Goal: Task Accomplishment & Management: Use online tool/utility

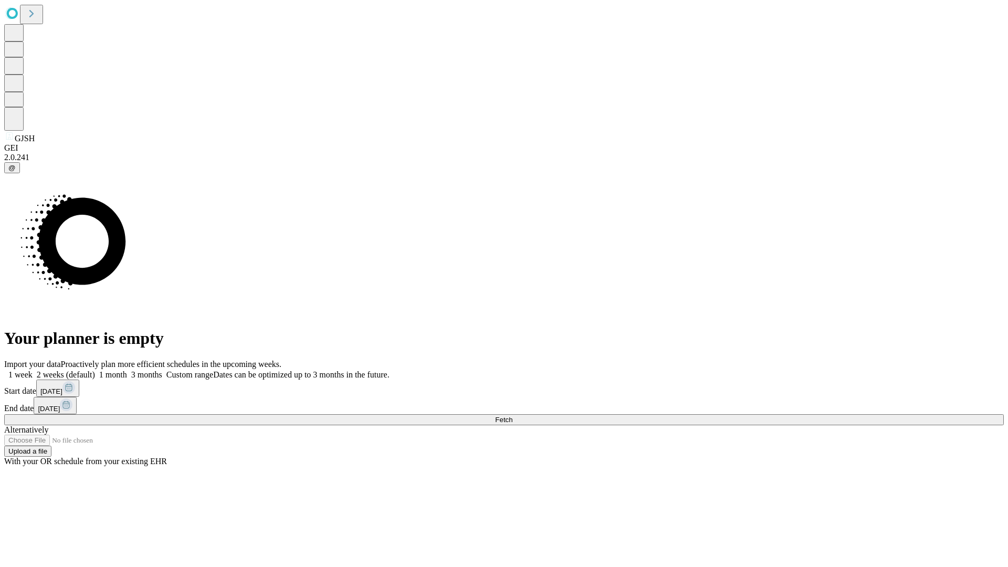
click at [95, 370] on label "2 weeks (default)" at bounding box center [64, 374] width 62 height 9
click at [512, 416] on span "Fetch" at bounding box center [503, 420] width 17 height 8
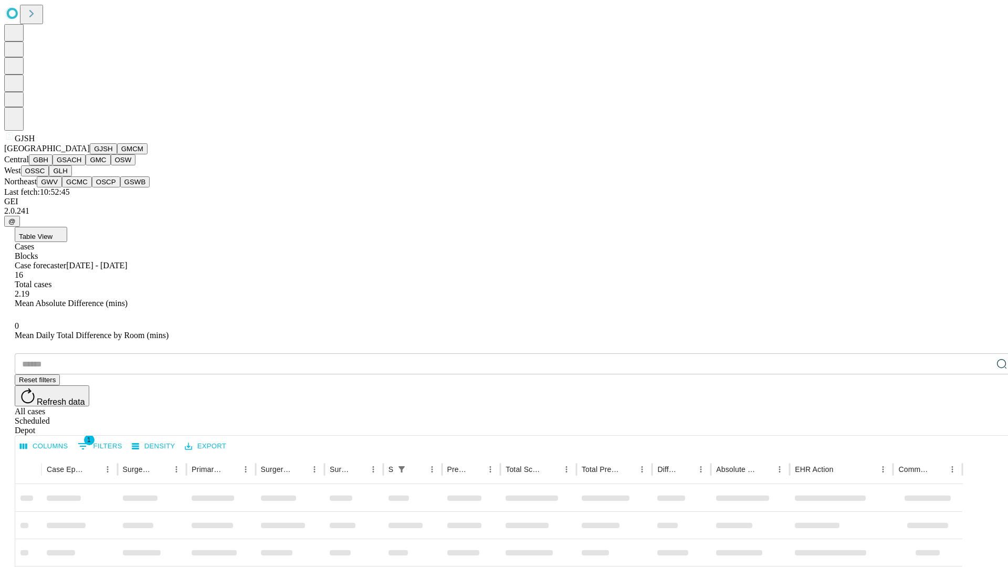
click at [117, 154] on button "GMCM" at bounding box center [132, 148] width 30 height 11
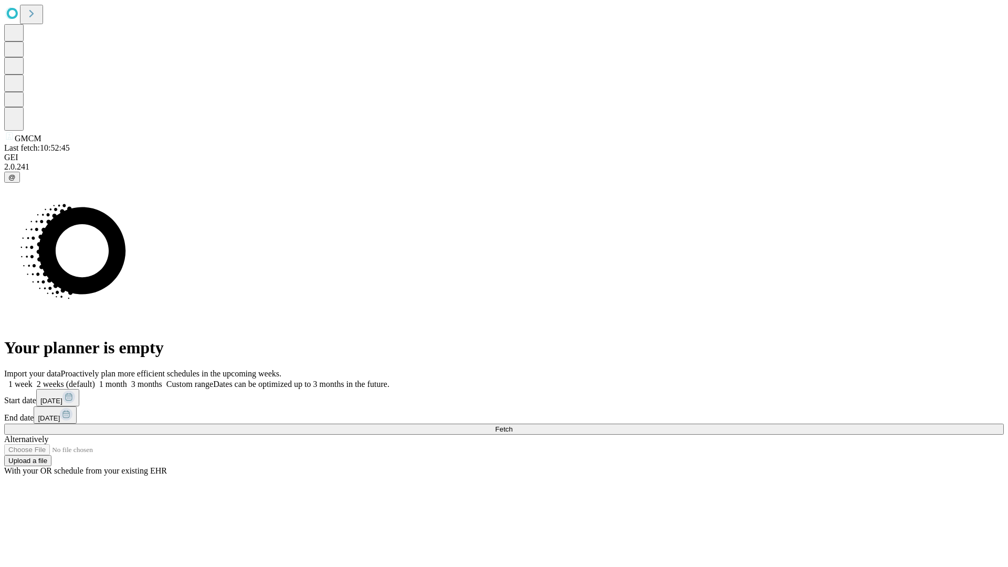
click at [95, 380] on label "2 weeks (default)" at bounding box center [64, 384] width 62 height 9
click at [512, 425] on span "Fetch" at bounding box center [503, 429] width 17 height 8
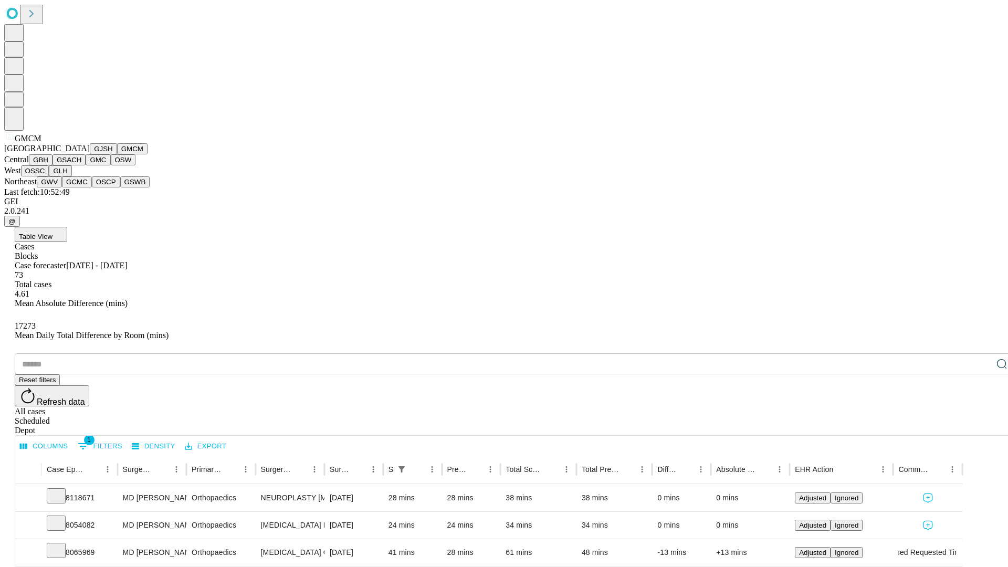
click at [52, 165] on button "GBH" at bounding box center [41, 159] width 24 height 11
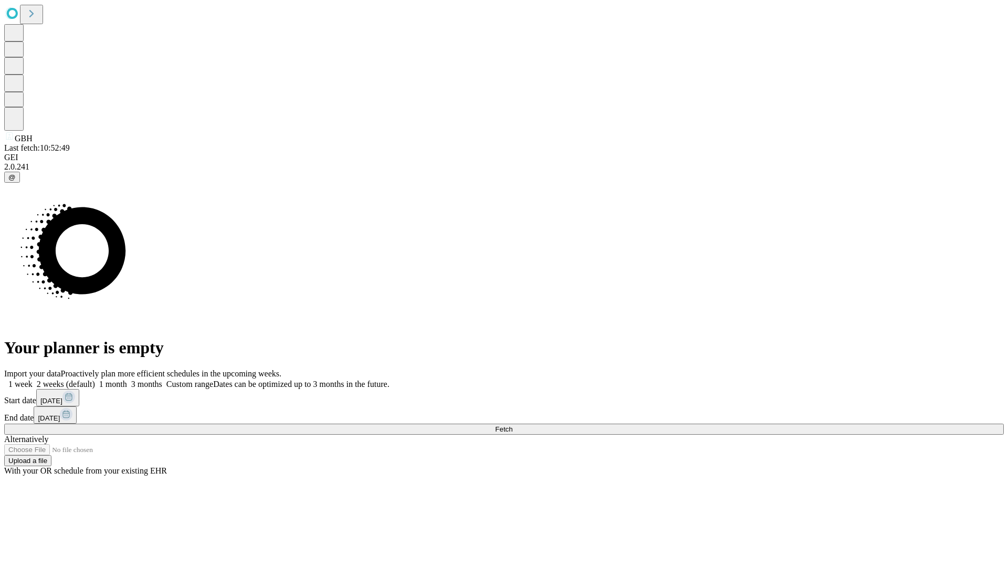
click at [512, 425] on span "Fetch" at bounding box center [503, 429] width 17 height 8
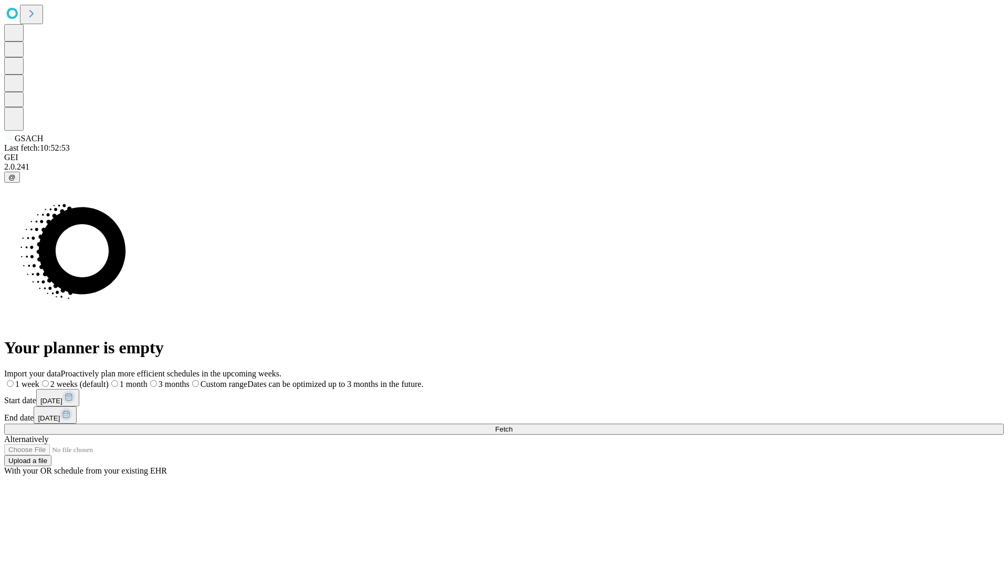
click at [109, 380] on label "2 weeks (default)" at bounding box center [73, 384] width 69 height 9
click at [512, 425] on span "Fetch" at bounding box center [503, 429] width 17 height 8
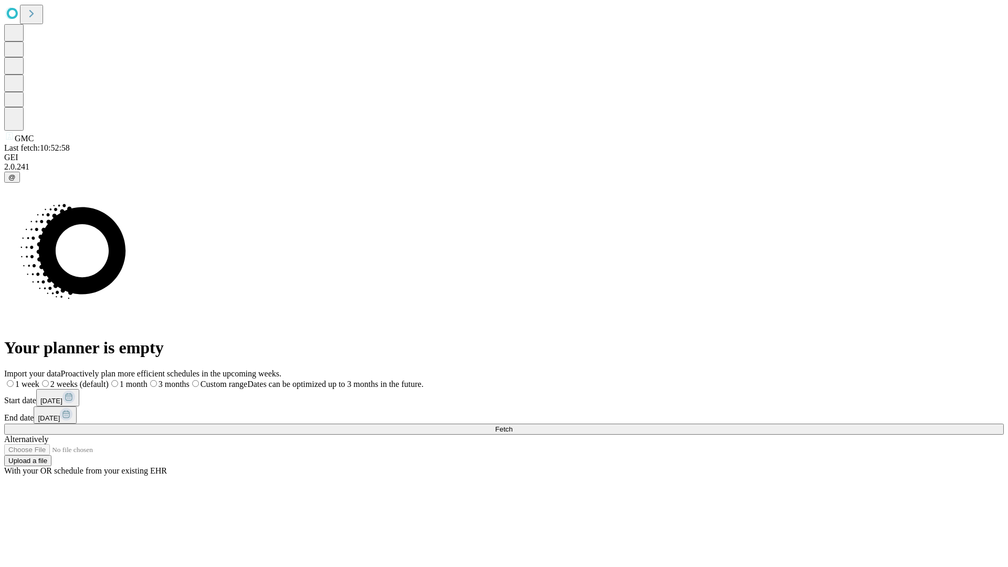
click at [109, 380] on label "2 weeks (default)" at bounding box center [73, 384] width 69 height 9
click at [512, 425] on span "Fetch" at bounding box center [503, 429] width 17 height 8
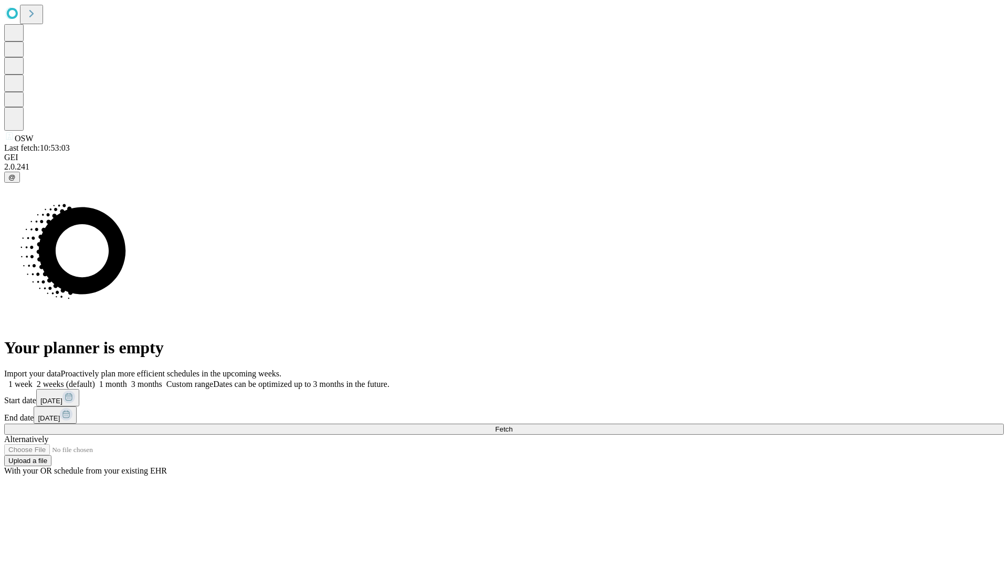
click at [512, 425] on span "Fetch" at bounding box center [503, 429] width 17 height 8
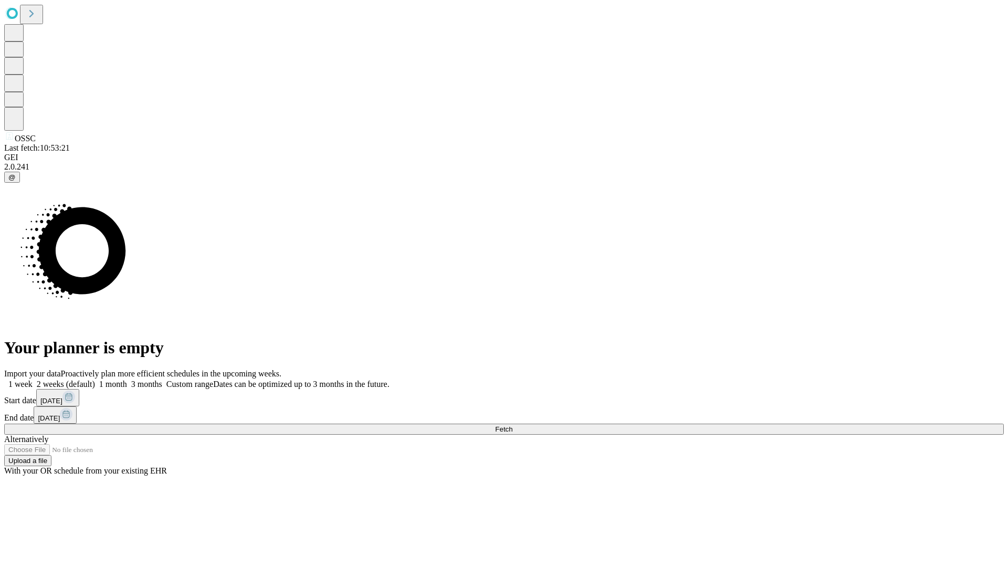
click at [95, 380] on label "2 weeks (default)" at bounding box center [64, 384] width 62 height 9
click at [512, 425] on span "Fetch" at bounding box center [503, 429] width 17 height 8
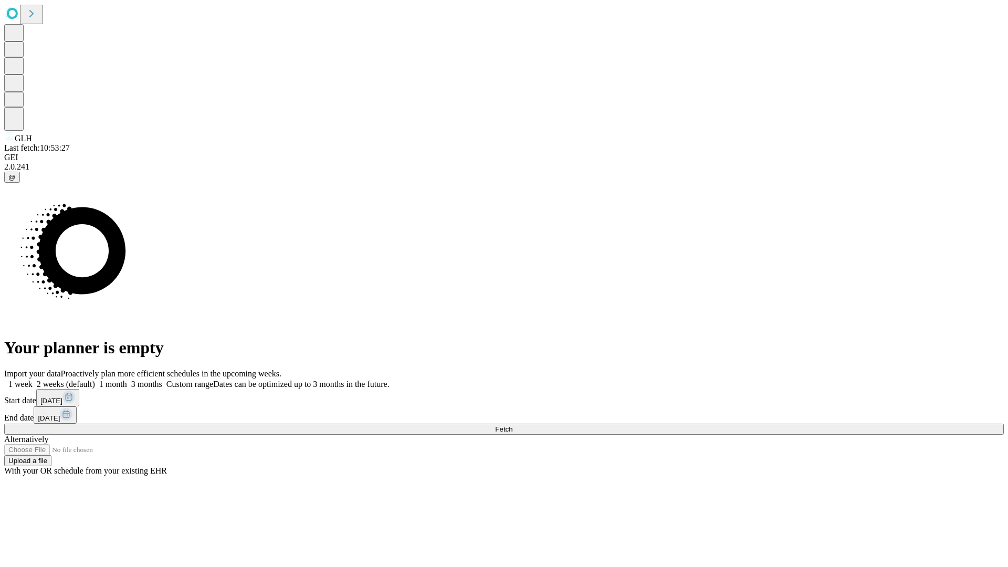
click at [95, 380] on label "2 weeks (default)" at bounding box center [64, 384] width 62 height 9
click at [512, 425] on span "Fetch" at bounding box center [503, 429] width 17 height 8
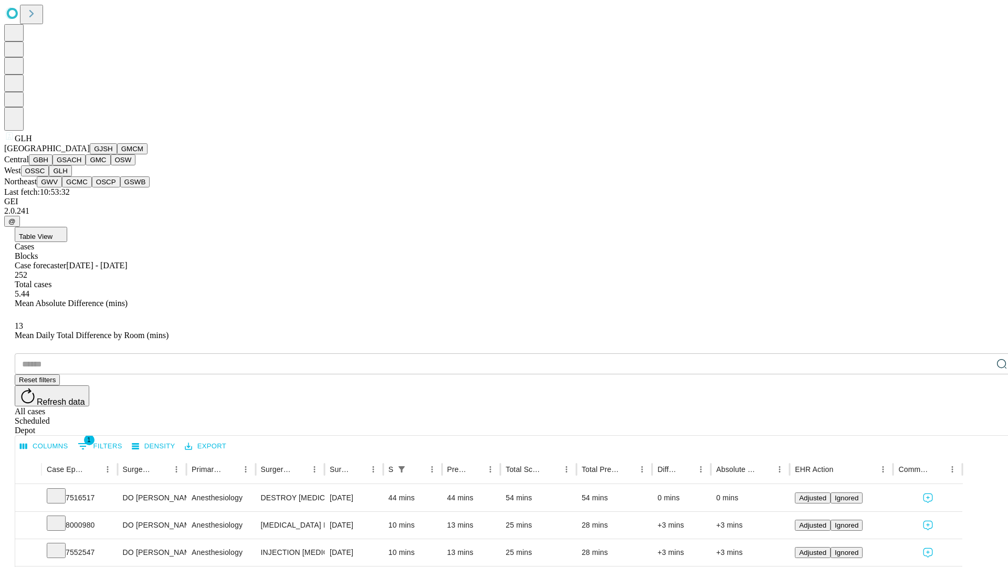
click at [62, 187] on button "GWV" at bounding box center [49, 181] width 25 height 11
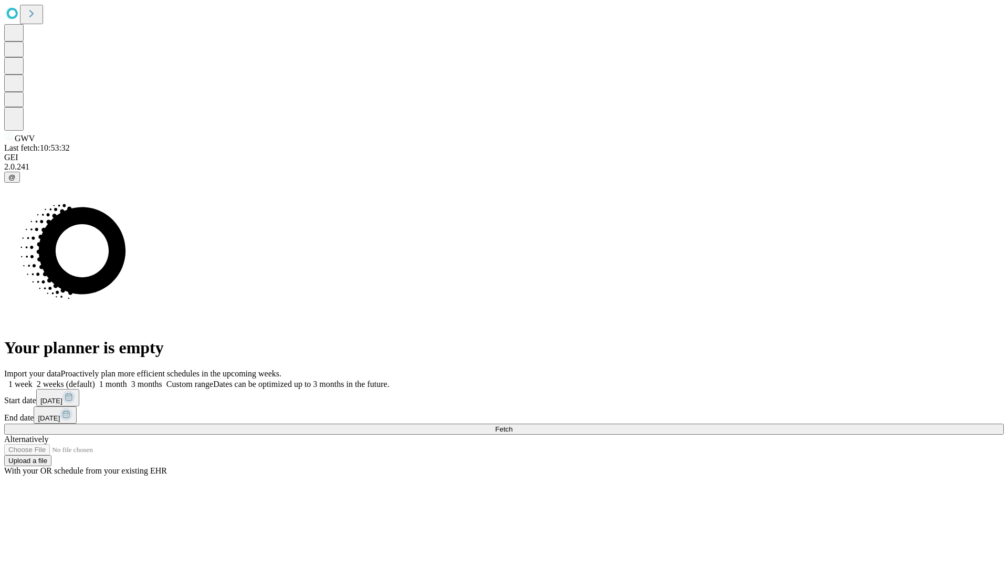
click at [95, 380] on label "2 weeks (default)" at bounding box center [64, 384] width 62 height 9
click at [512, 425] on span "Fetch" at bounding box center [503, 429] width 17 height 8
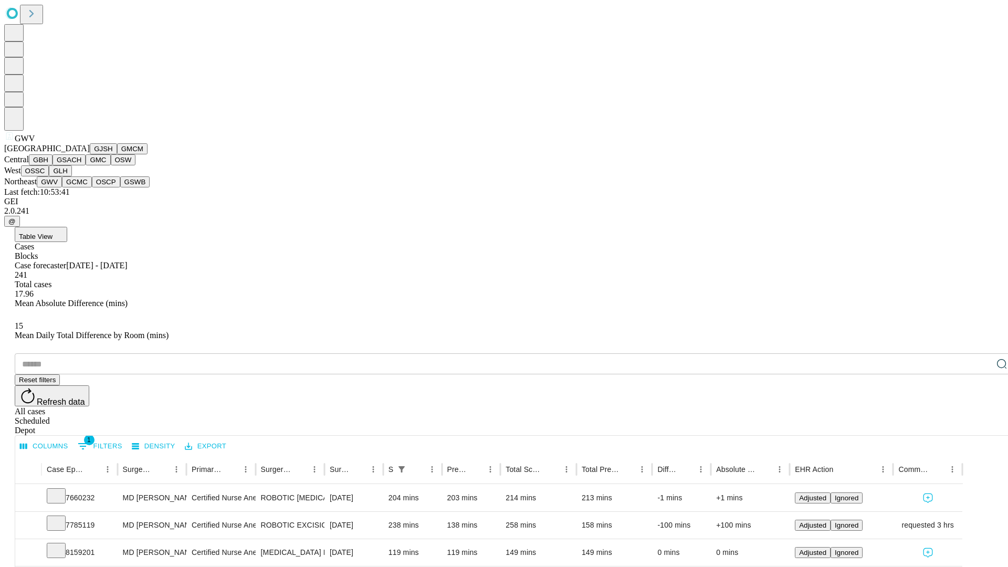
click at [81, 187] on button "GCMC" at bounding box center [77, 181] width 30 height 11
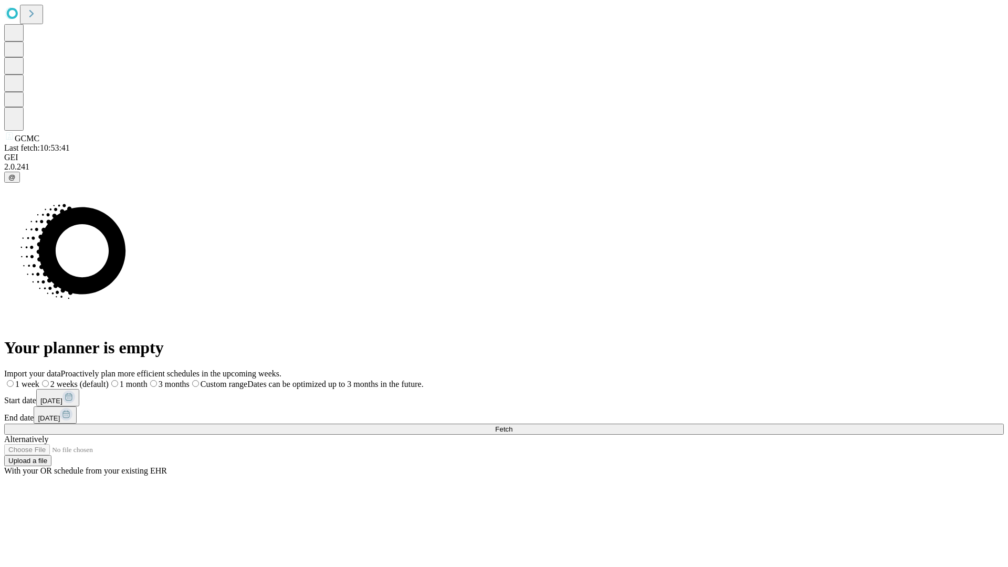
click at [109, 380] on label "2 weeks (default)" at bounding box center [73, 384] width 69 height 9
click at [512, 425] on span "Fetch" at bounding box center [503, 429] width 17 height 8
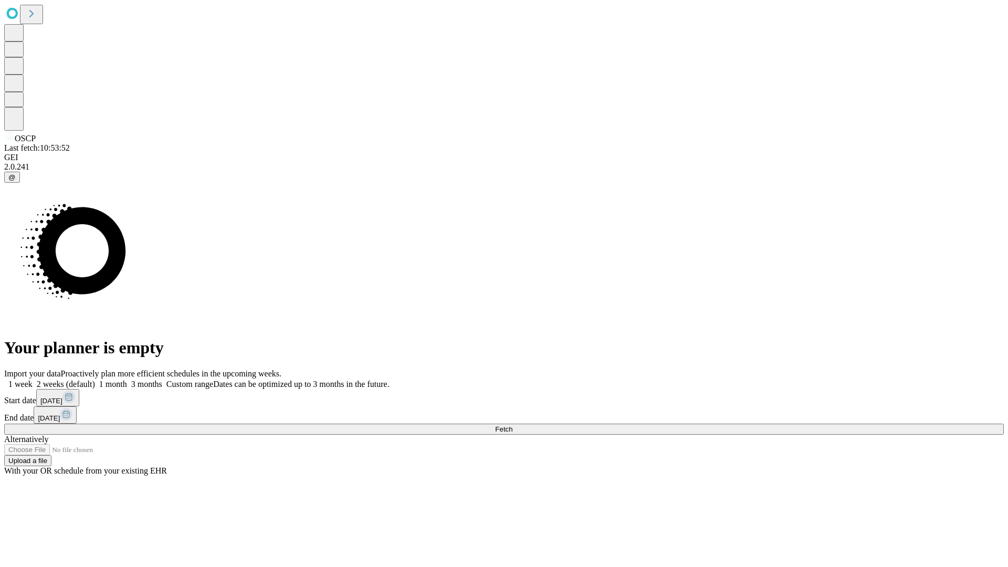
click at [512, 425] on span "Fetch" at bounding box center [503, 429] width 17 height 8
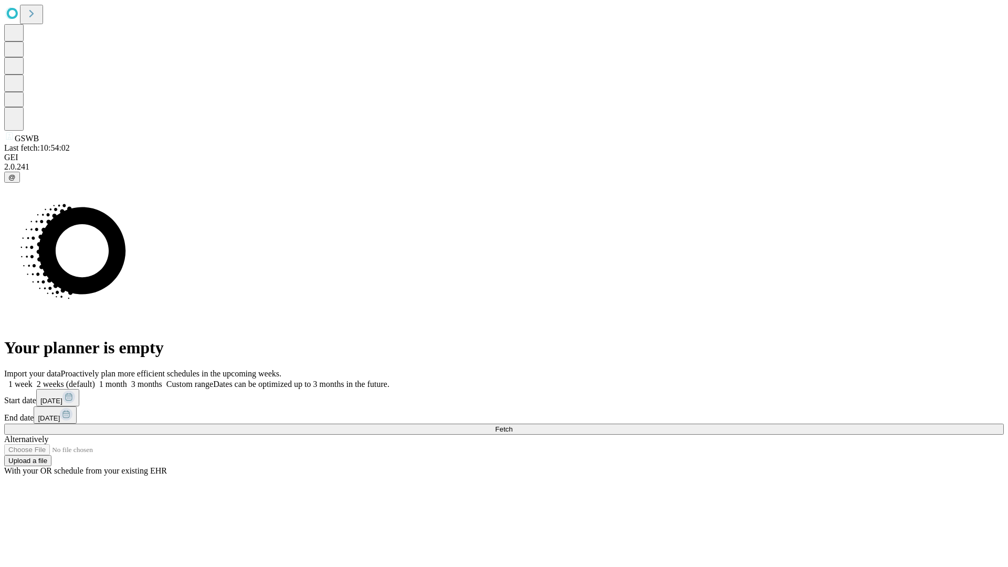
click at [512, 425] on span "Fetch" at bounding box center [503, 429] width 17 height 8
